Goal: Information Seeking & Learning: Learn about a topic

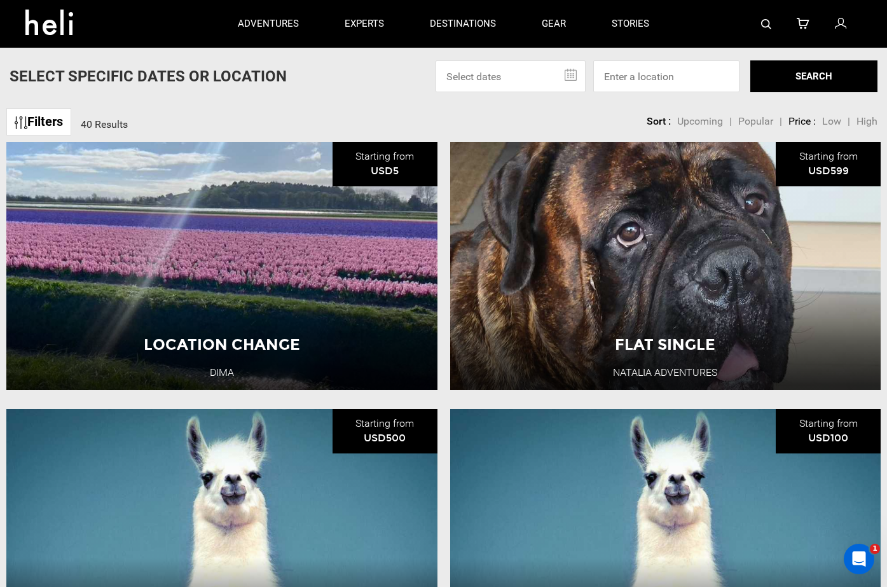
click at [45, 127] on link "Filters" at bounding box center [38, 121] width 65 height 27
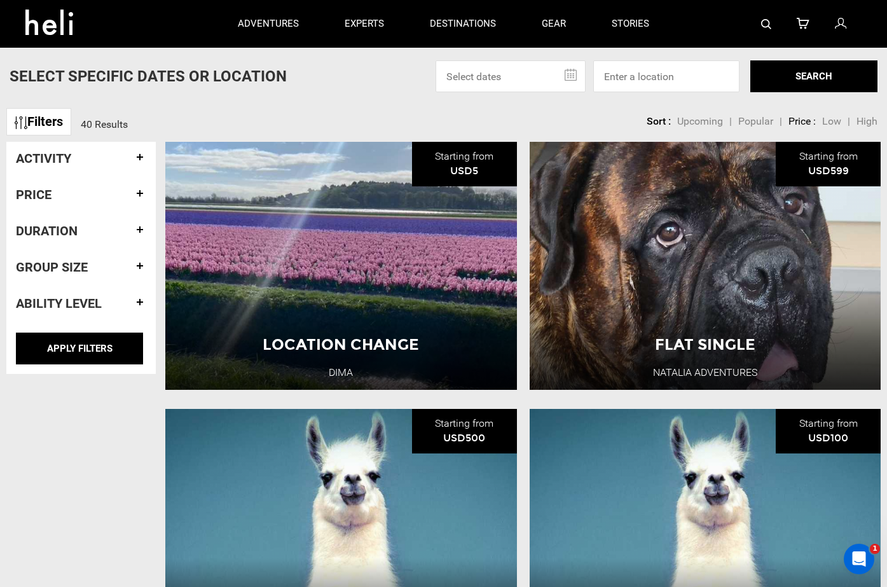
click at [140, 160] on h4 "Activity" at bounding box center [81, 158] width 130 height 14
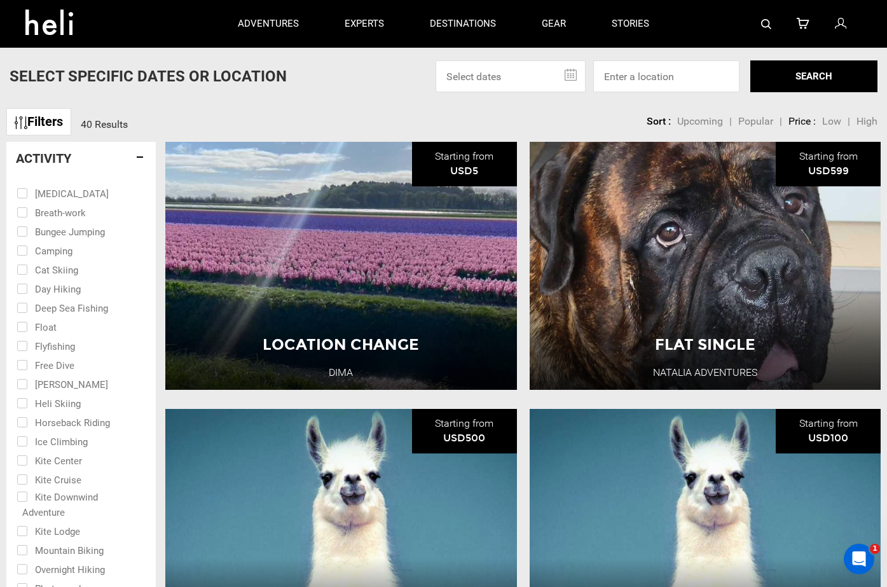
click at [141, 160] on h4 "Activity" at bounding box center [81, 158] width 130 height 14
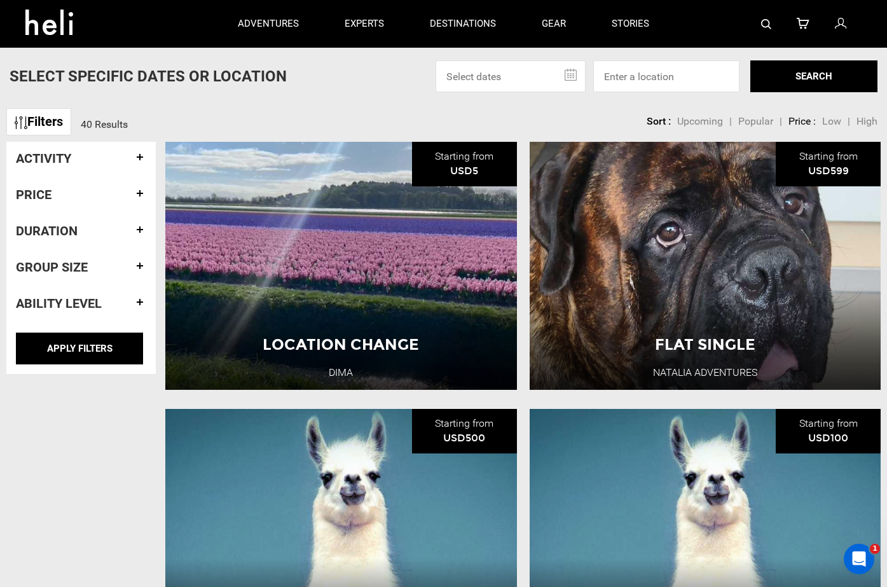
click at [141, 198] on h4 "Price" at bounding box center [81, 195] width 130 height 14
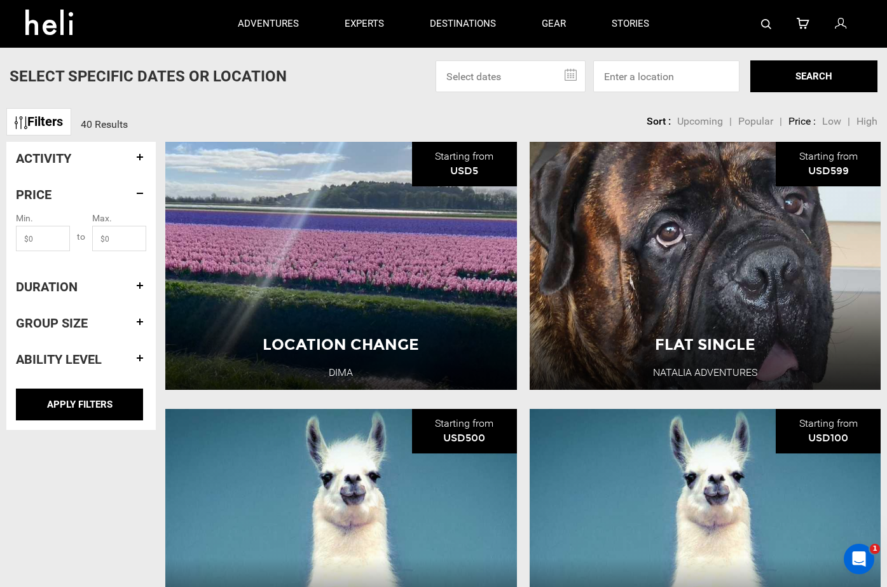
click at [141, 288] on h4 "Duration" at bounding box center [81, 287] width 130 height 14
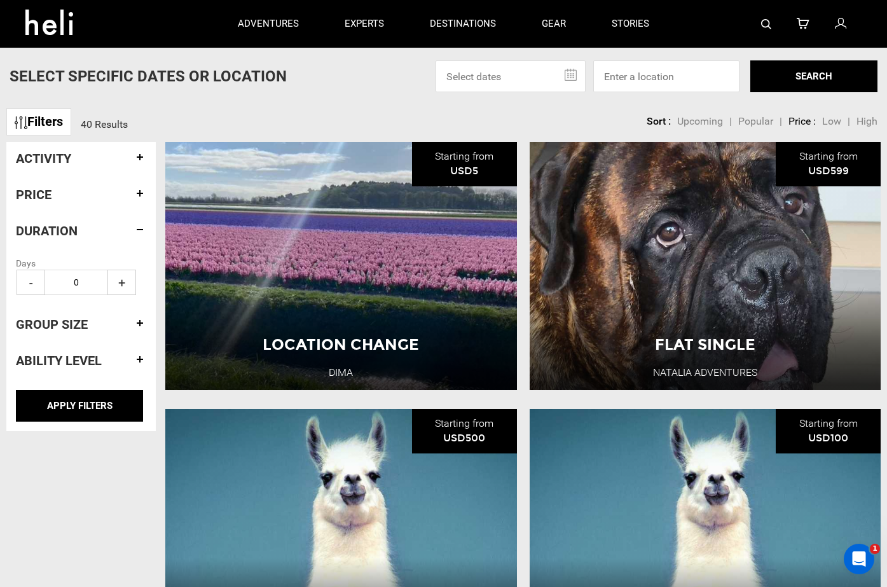
click at [136, 329] on h4 "Group size" at bounding box center [81, 324] width 130 height 14
click at [135, 355] on h4 "Ability Level" at bounding box center [81, 361] width 130 height 14
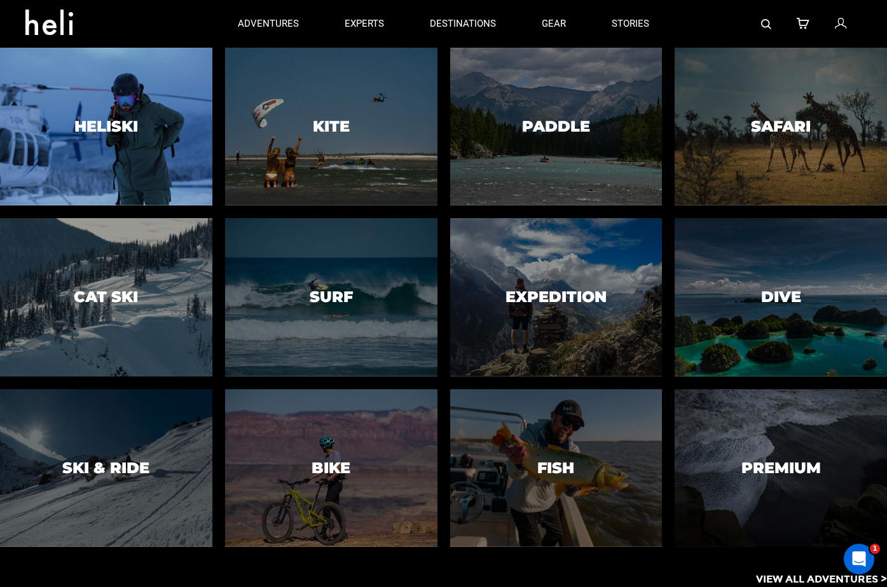
click at [170, 89] on div at bounding box center [106, 126] width 216 height 161
